Goal: Information Seeking & Learning: Learn about a topic

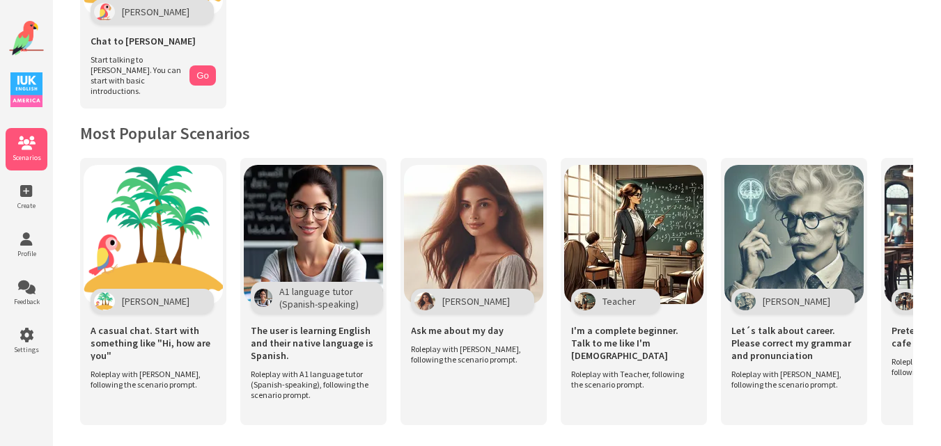
scroll to position [185, 0]
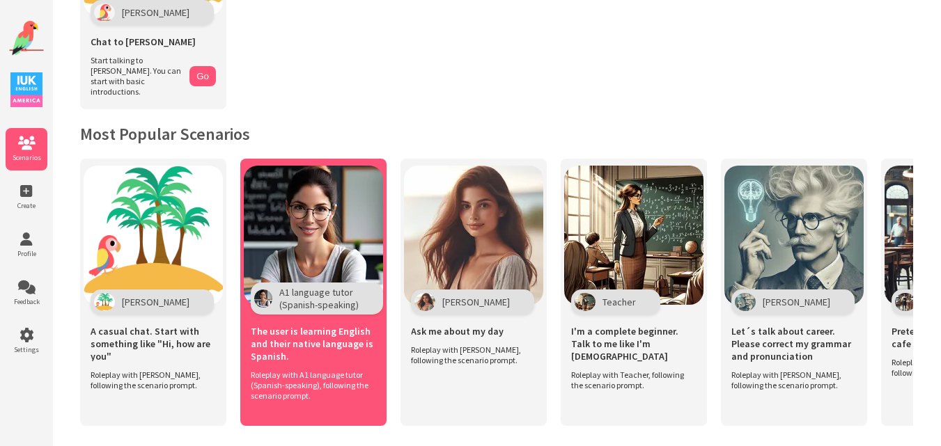
click at [359, 225] on img at bounding box center [313, 235] width 139 height 139
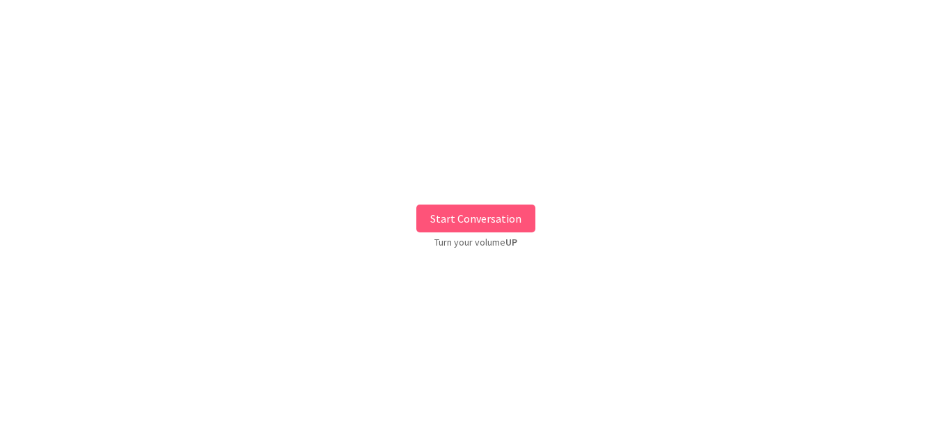
click at [471, 226] on button "Start Conversation" at bounding box center [475, 219] width 119 height 28
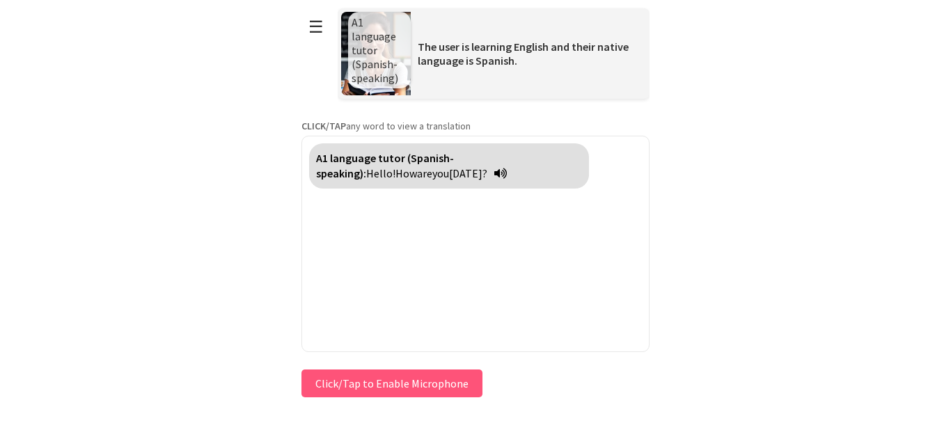
click at [374, 381] on button "Click/Tap to Enable Microphone" at bounding box center [391, 384] width 181 height 28
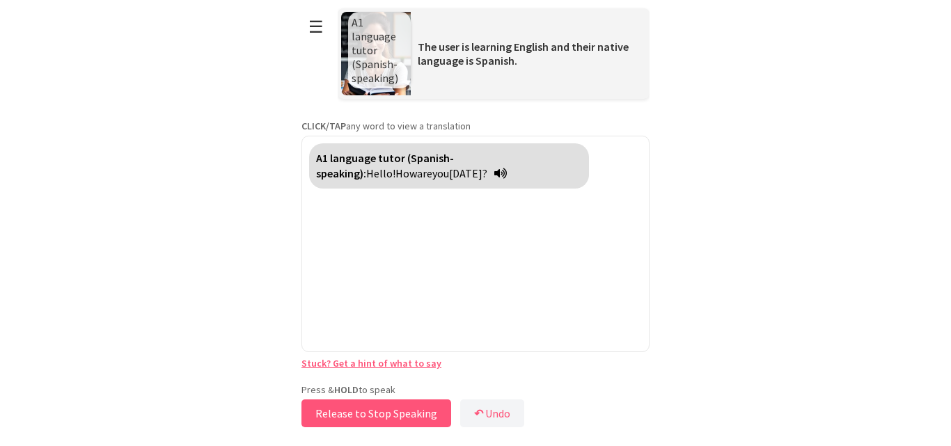
click at [376, 410] on button "Release to Stop Speaking" at bounding box center [376, 414] width 150 height 28
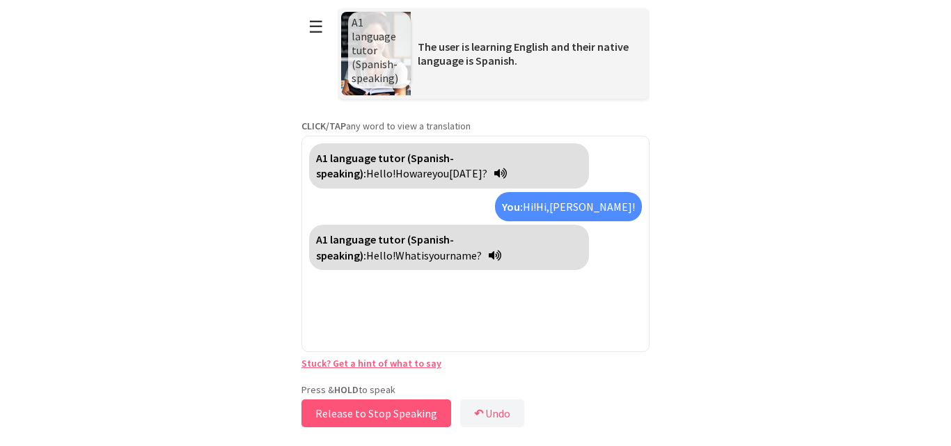
click at [379, 407] on button "Release to Stop Speaking" at bounding box center [376, 414] width 150 height 28
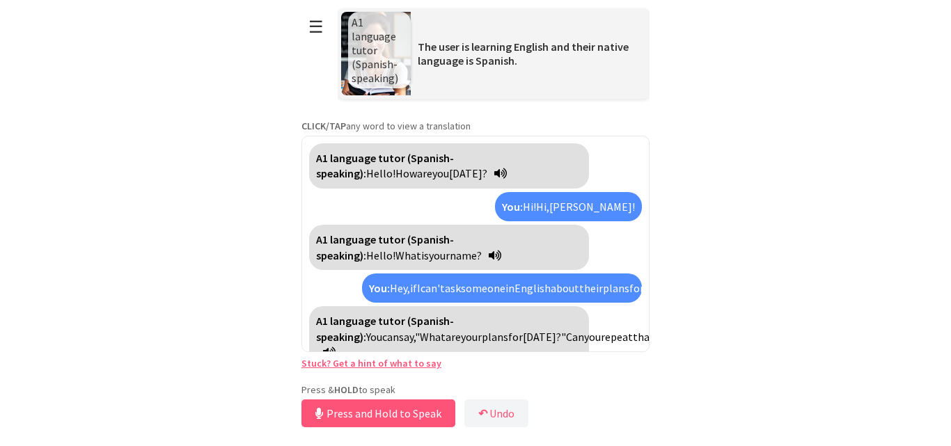
scroll to position [35, 0]
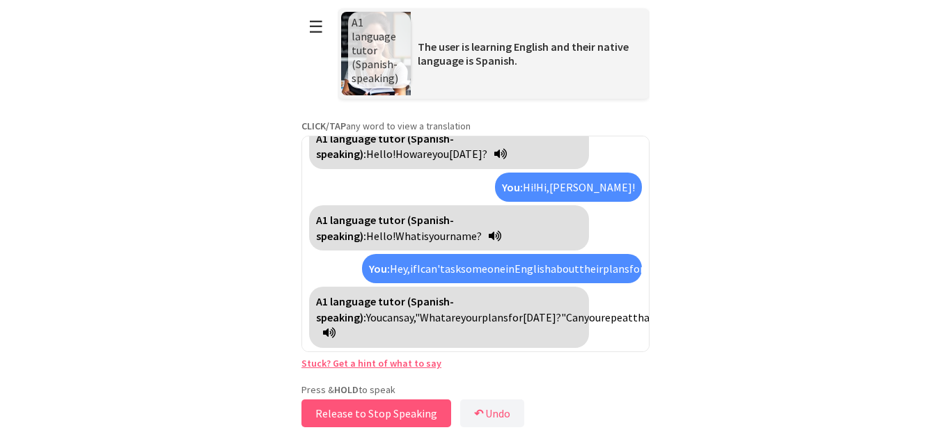
click at [383, 411] on button "Release to Stop Speaking" at bounding box center [376, 414] width 150 height 28
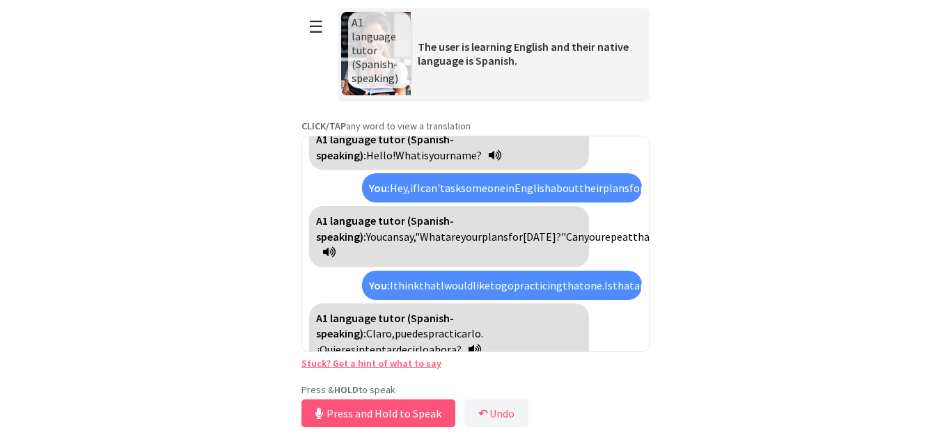
scroll to position [132, 0]
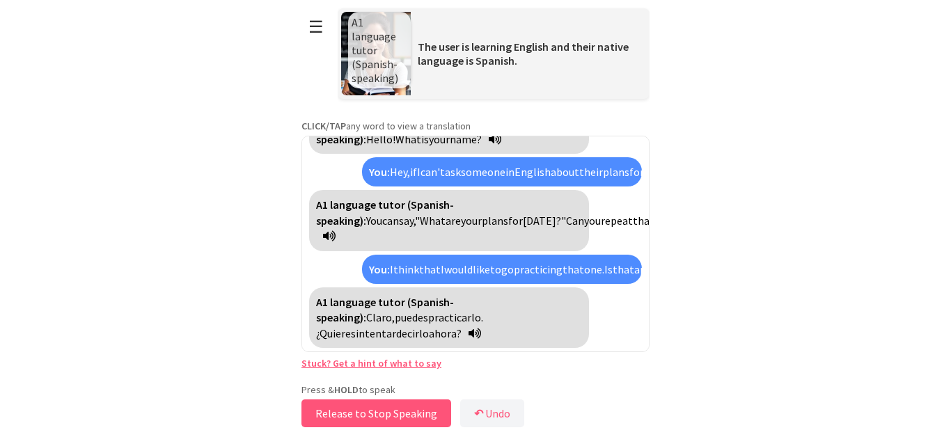
click at [383, 411] on button "Release to Stop Speaking" at bounding box center [376, 414] width 150 height 28
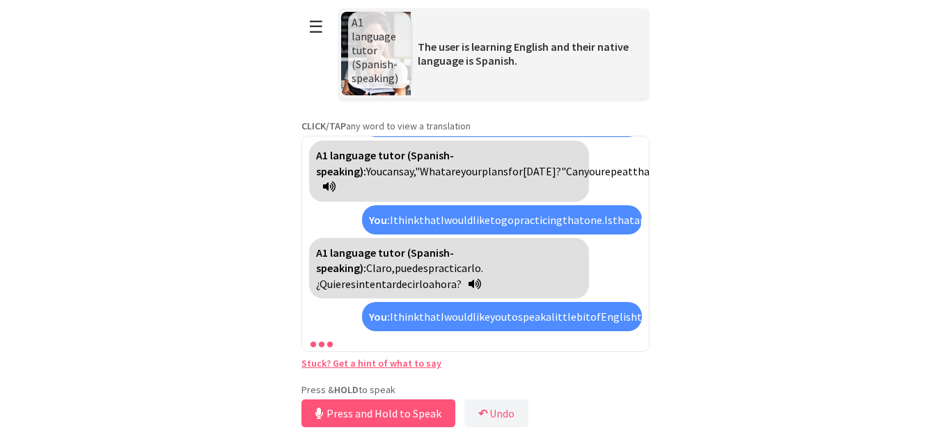
scroll to position [229, 0]
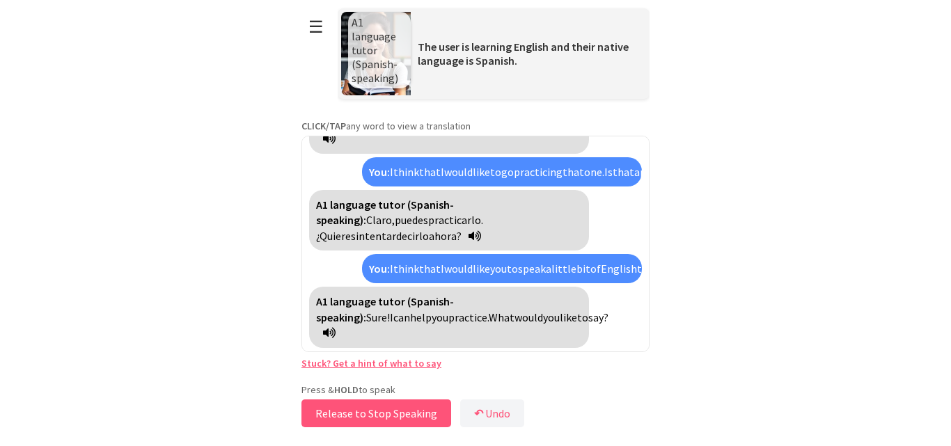
drag, startPoint x: 370, startPoint y: 408, endPoint x: 352, endPoint y: 425, distance: 25.1
click at [352, 425] on button "Release to Stop Speaking" at bounding box center [376, 414] width 150 height 28
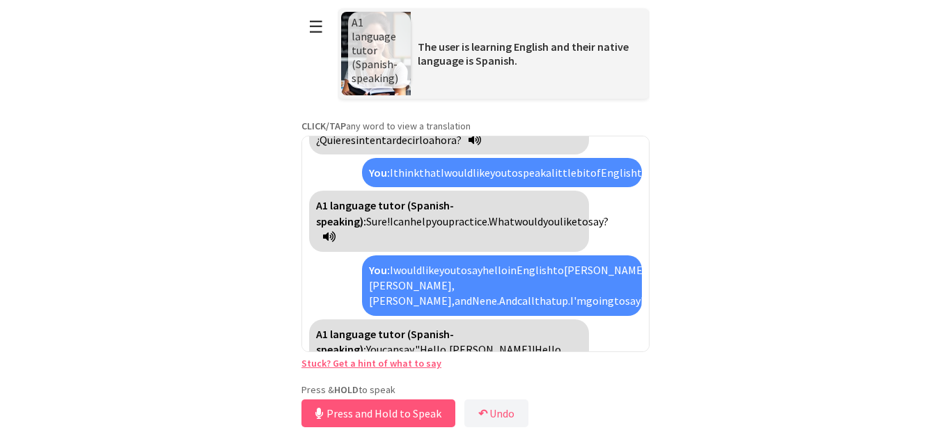
scroll to position [373, 0]
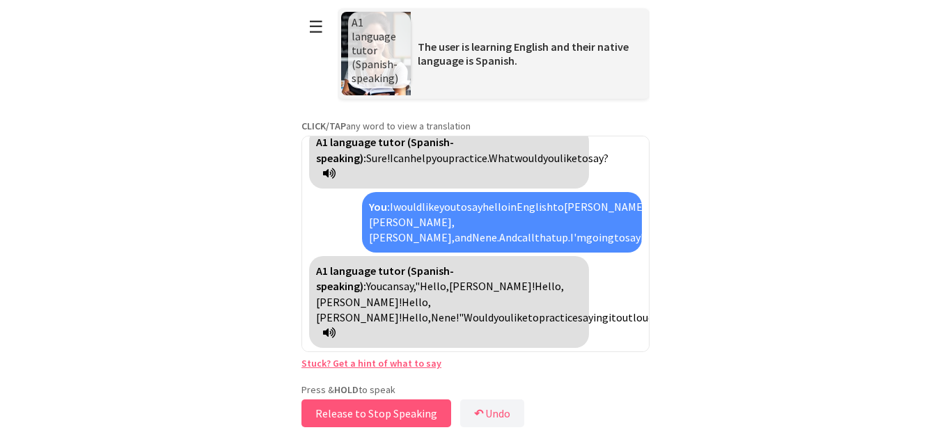
click at [378, 405] on button "Release to Stop Speaking" at bounding box center [376, 414] width 150 height 28
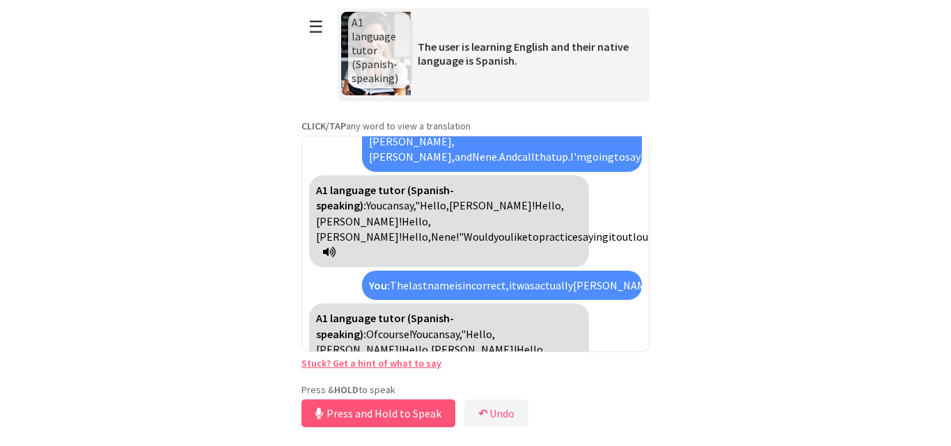
scroll to position [517, 0]
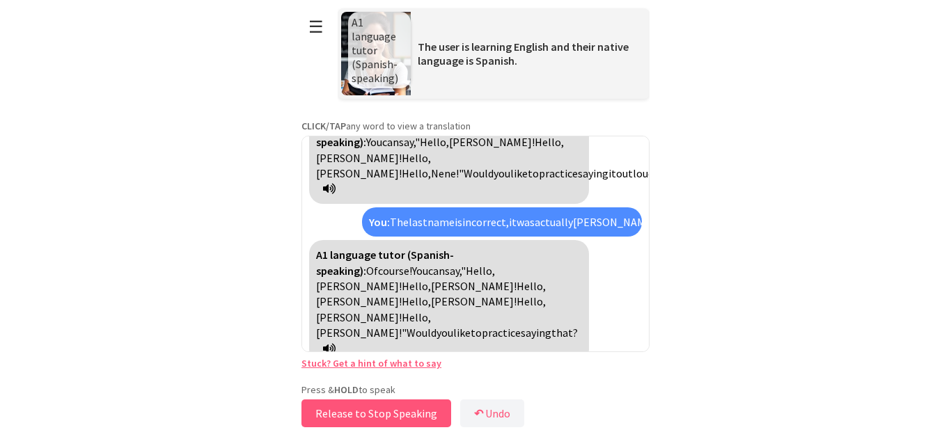
click at [426, 409] on button "Release to Stop Speaking" at bounding box center [376, 414] width 150 height 28
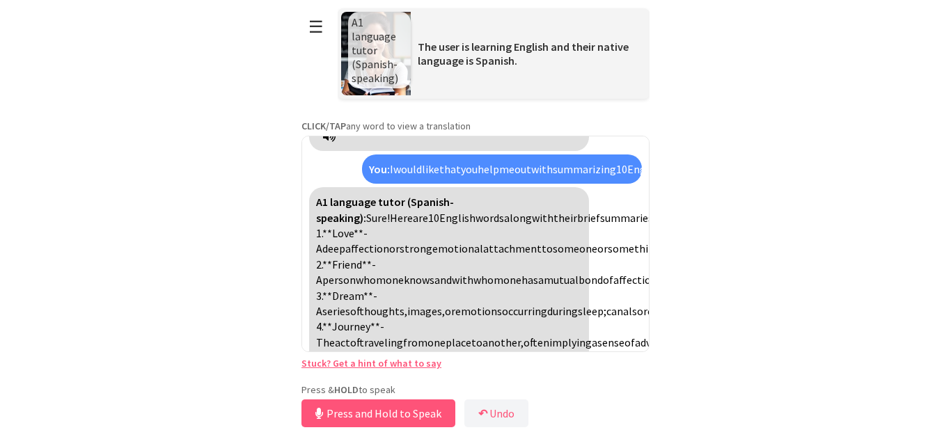
scroll to position [764, 0]
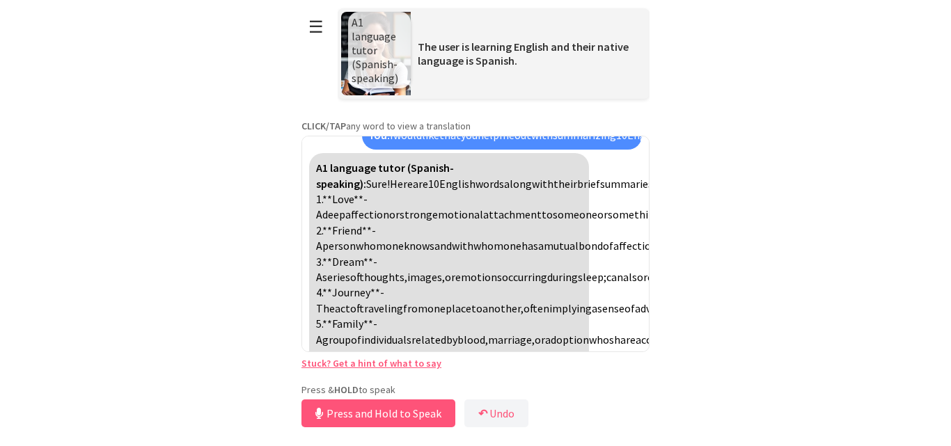
click at [386, 368] on link "Stuck? Get a hint of what to say" at bounding box center [371, 363] width 140 height 13
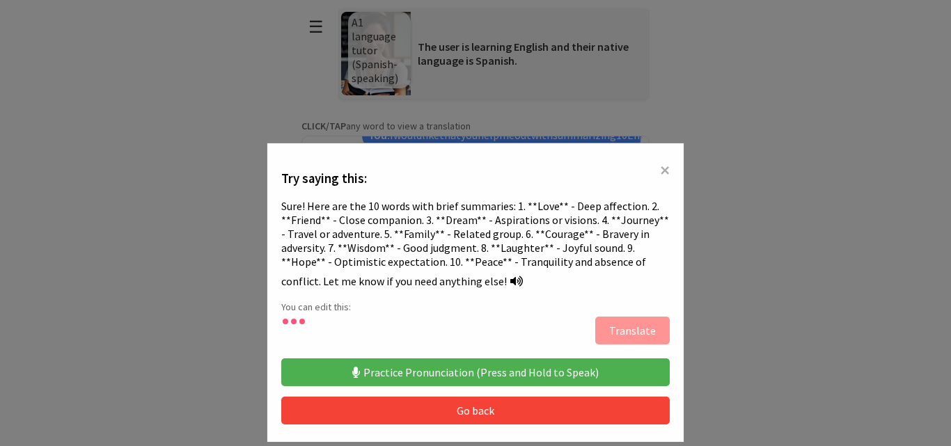
scroll to position [70, 0]
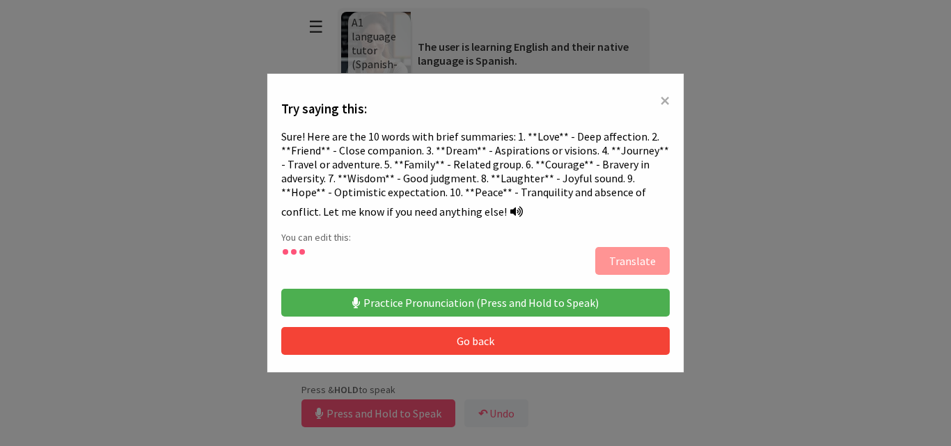
click at [425, 298] on button "Practice Pronunciation (Press and Hold to Speak)" at bounding box center [475, 303] width 389 height 28
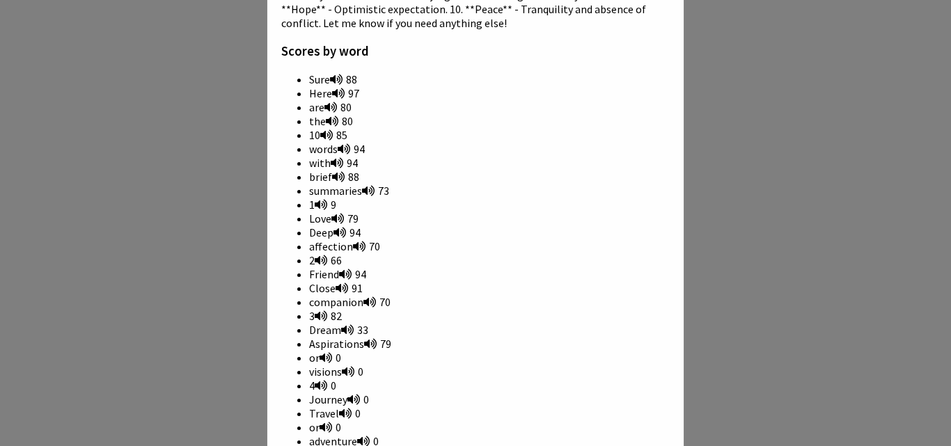
scroll to position [557, 0]
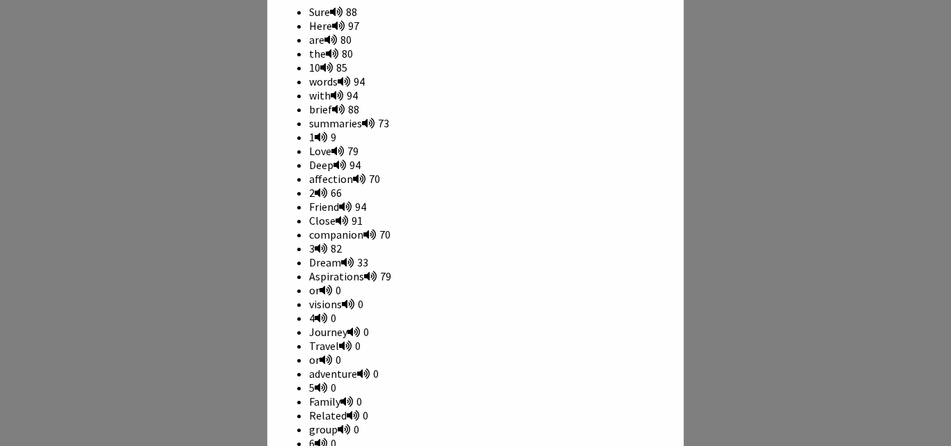
click at [804, 308] on div "× Try saying this: Sure! Here are the 10 words with brief summaries: 1. **Love*…" at bounding box center [475, 223] width 951 height 446
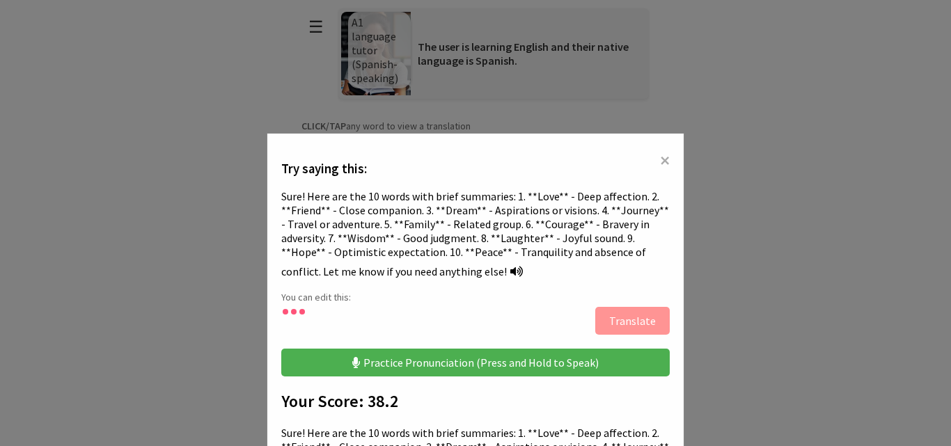
scroll to position [0, 0]
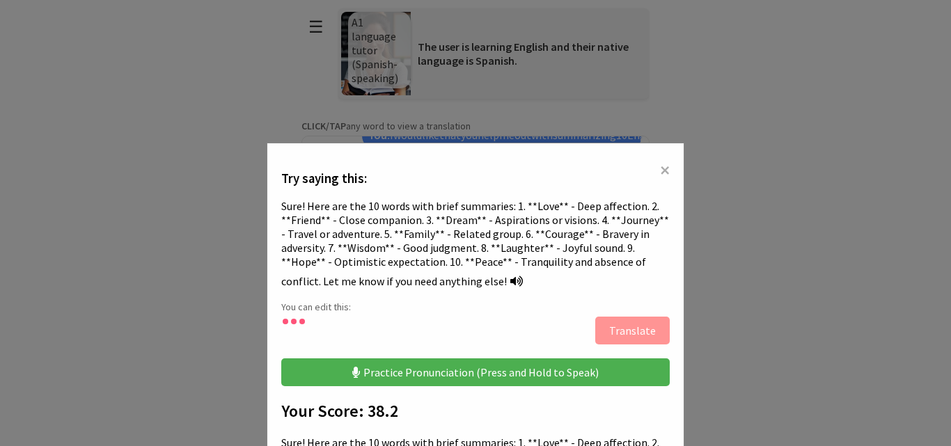
click at [661, 169] on span "×" at bounding box center [665, 169] width 10 height 25
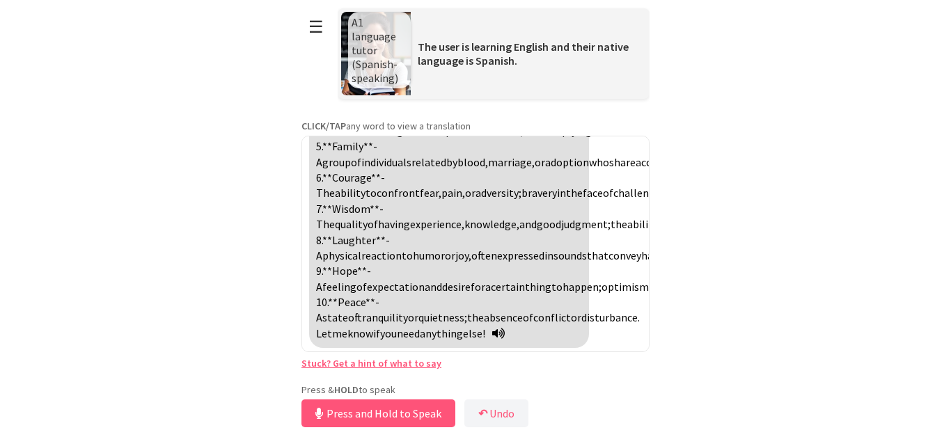
scroll to position [973, 0]
